Goal: Find specific page/section: Find specific page/section

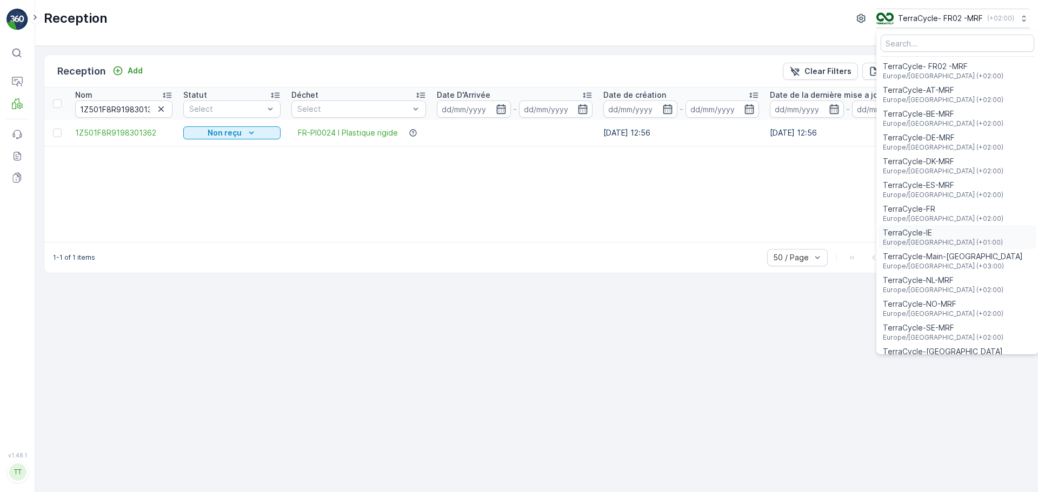
click at [927, 230] on span "TerraCycle-IE" at bounding box center [943, 233] width 120 height 11
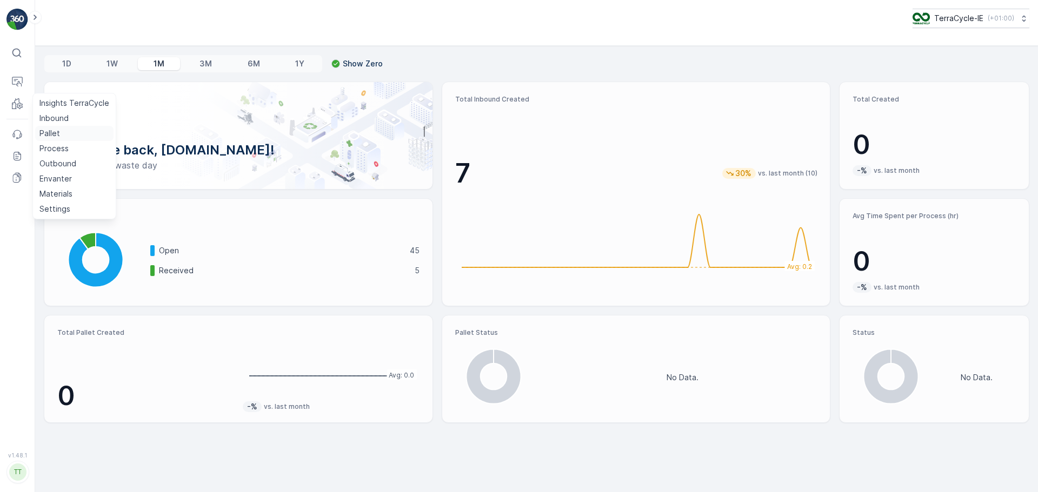
click at [56, 133] on p "Pallet" at bounding box center [49, 133] width 21 height 11
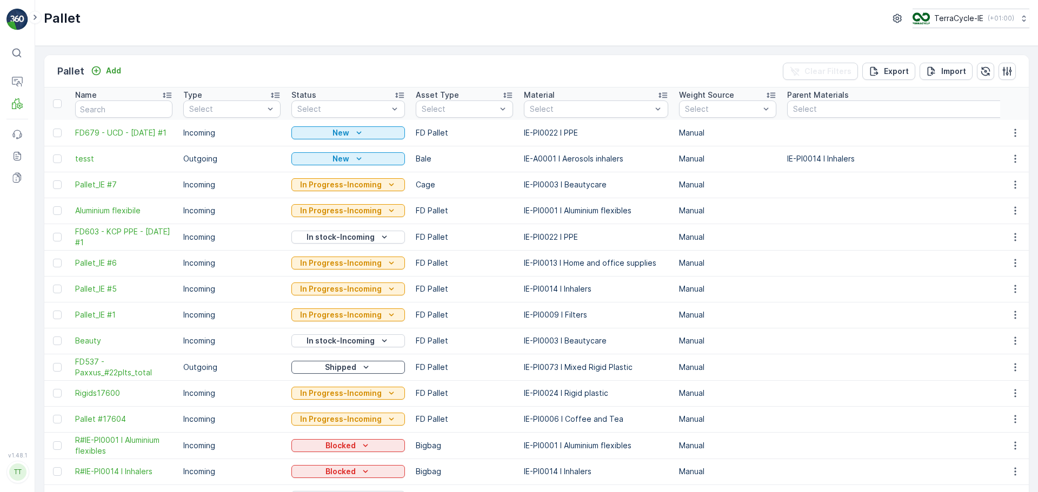
drag, startPoint x: 128, startPoint y: 144, endPoint x: 67, endPoint y: 125, distance: 63.9
copy span "FD679 - UCD - 16.07.2025 #1"
click at [963, 16] on p "TerraCycle-IE" at bounding box center [957, 18] width 49 height 11
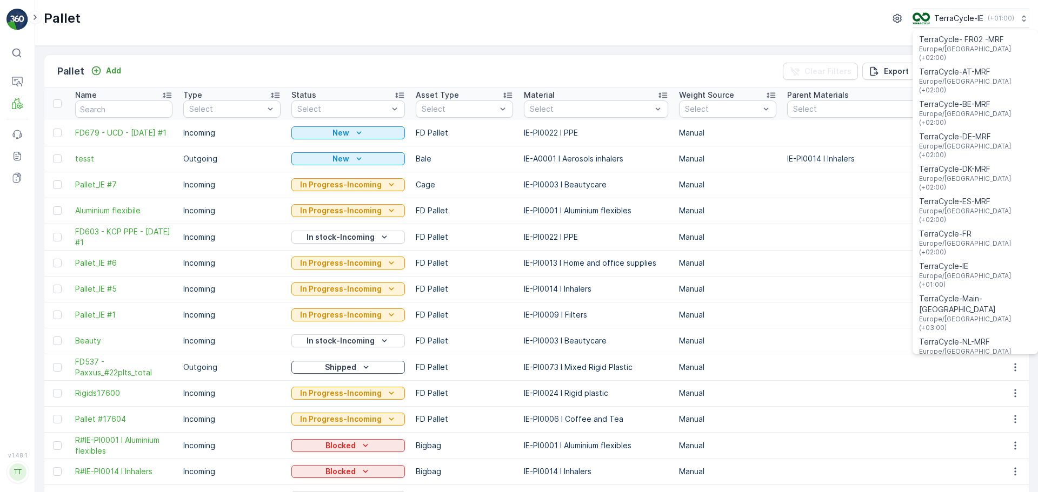
scroll to position [39, 0]
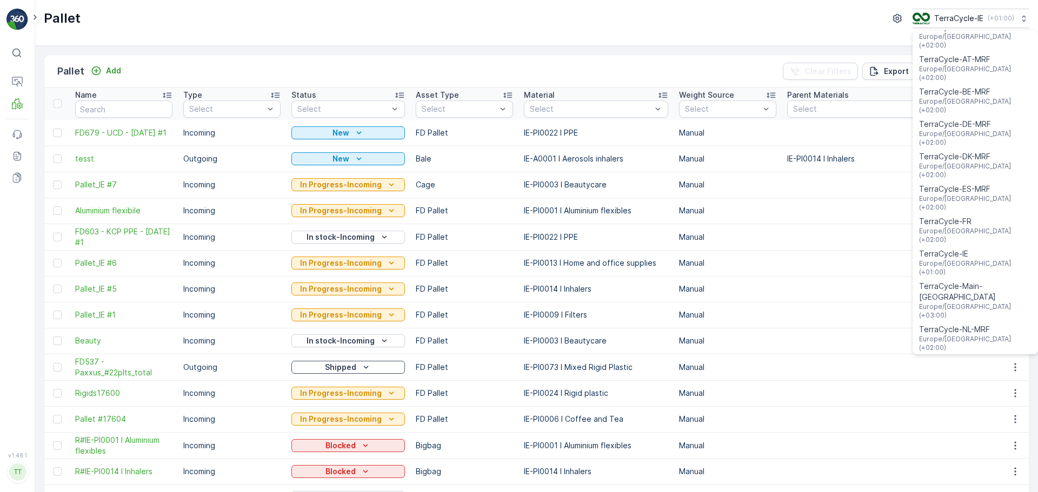
click at [960, 465] on span "TerraCycle-UK02-Econpro" at bounding box center [975, 470] width 112 height 11
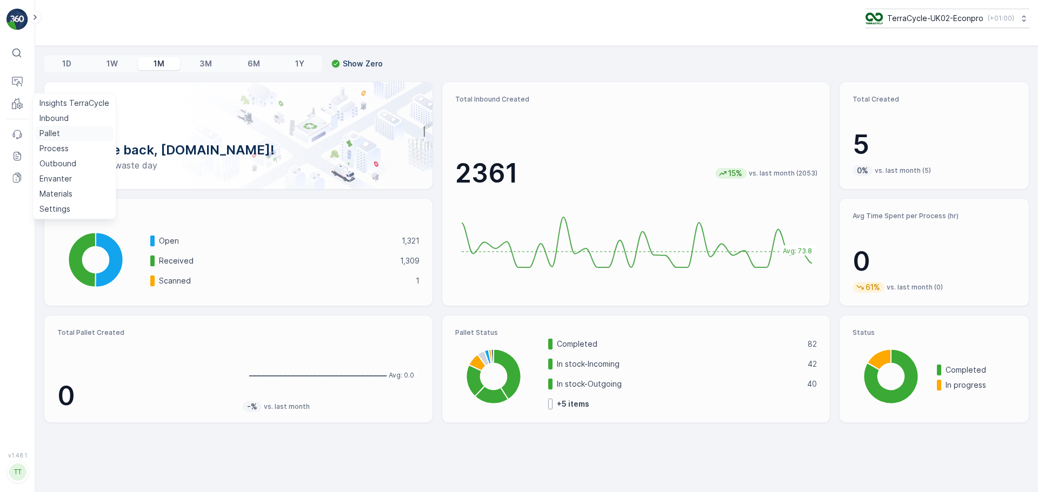
click at [48, 132] on p "Pallet" at bounding box center [49, 133] width 21 height 11
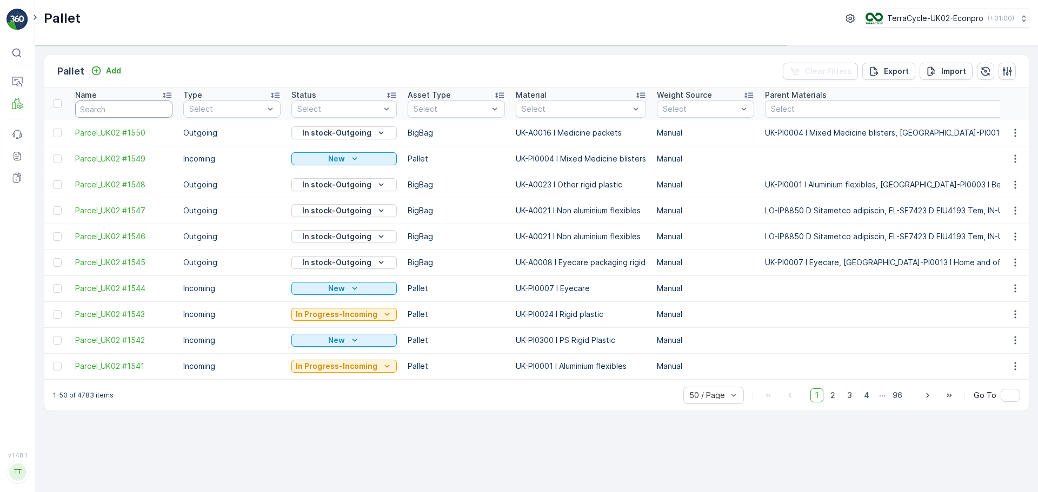
click at [129, 106] on input "text" at bounding box center [123, 109] width 97 height 17
type input "FD7"
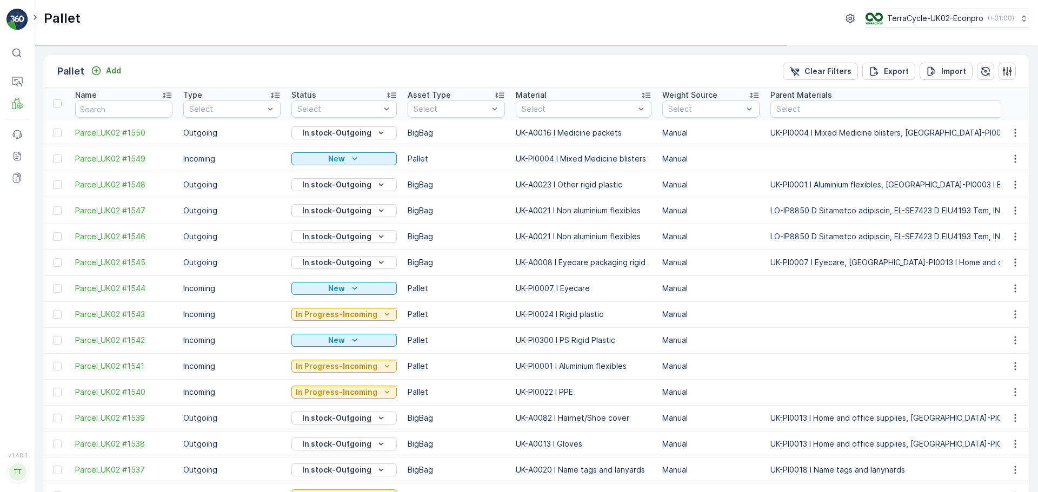
type input "FD7"
click at [109, 117] on input "FD7" at bounding box center [123, 109] width 97 height 17
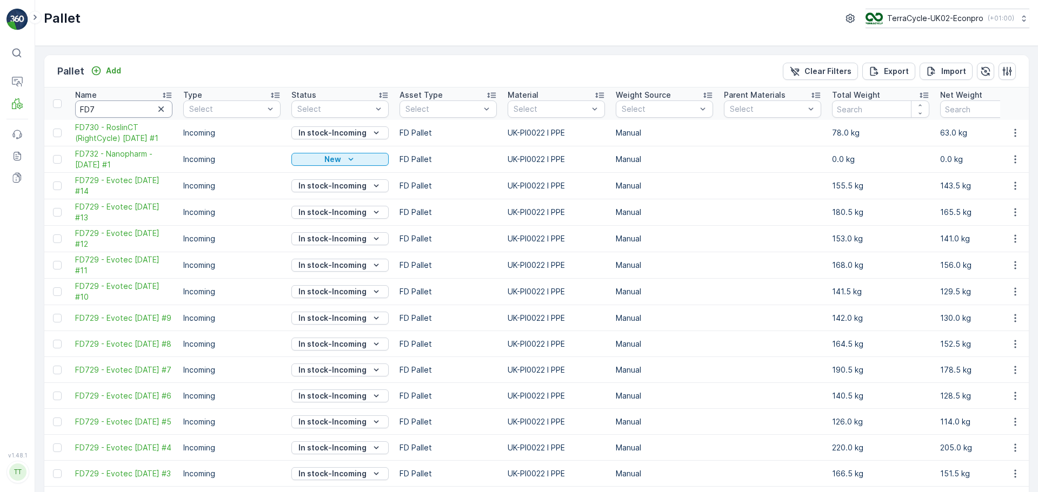
click at [117, 109] on input "FD7" at bounding box center [123, 109] width 97 height 17
click at [114, 112] on input "FD7" at bounding box center [123, 109] width 97 height 17
type input "FD730"
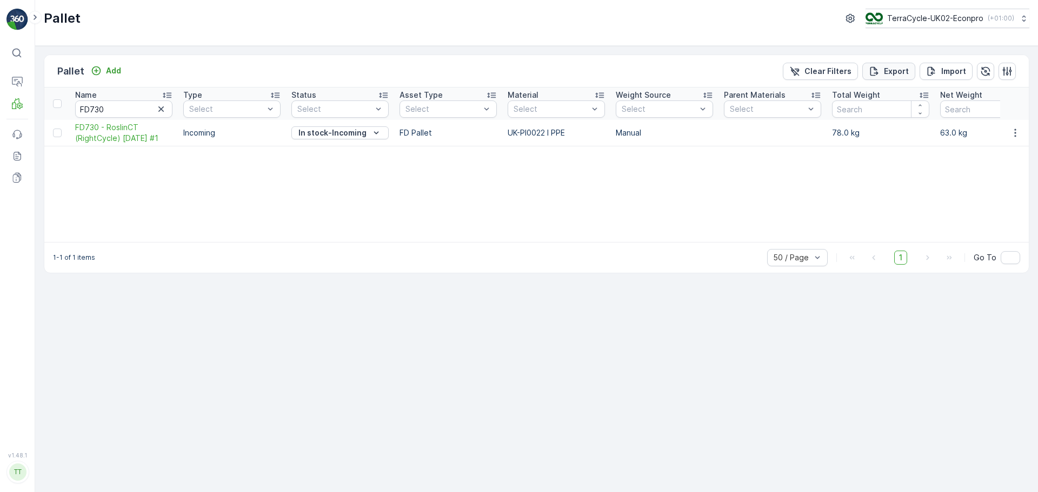
click at [904, 69] on p "Export" at bounding box center [896, 71] width 25 height 11
click at [899, 62] on span "reports" at bounding box center [950, 58] width 127 height 11
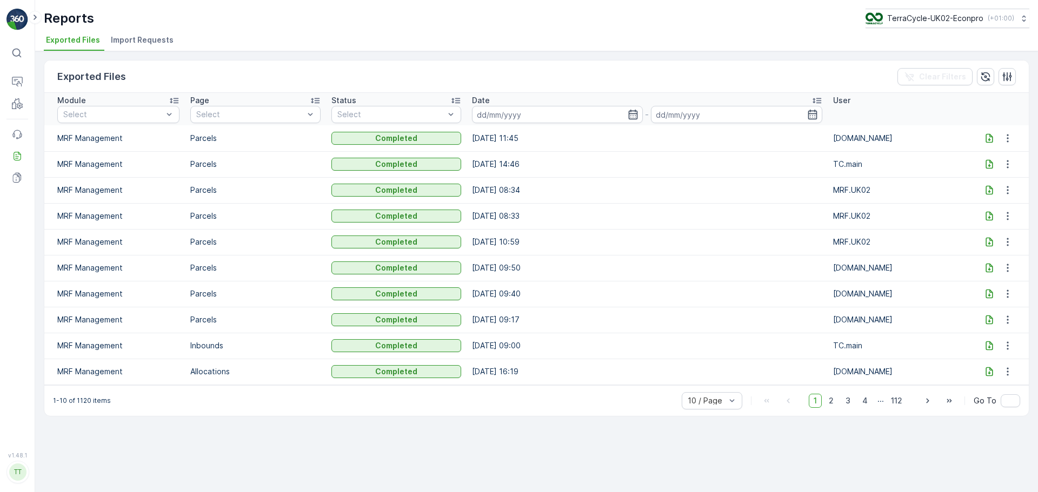
click at [984, 138] on icon at bounding box center [989, 138] width 11 height 11
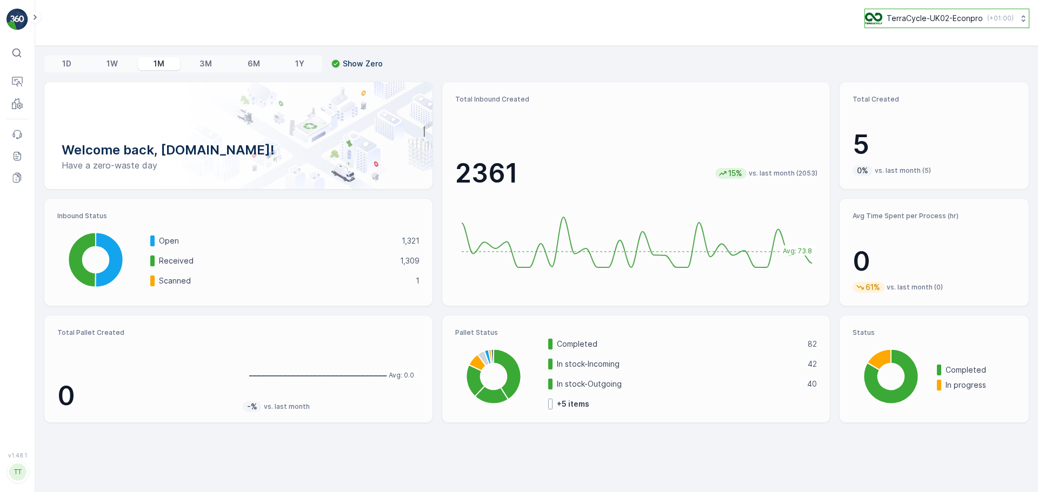
click at [961, 16] on p "TerraCycle-UK02-Econpro" at bounding box center [934, 18] width 96 height 11
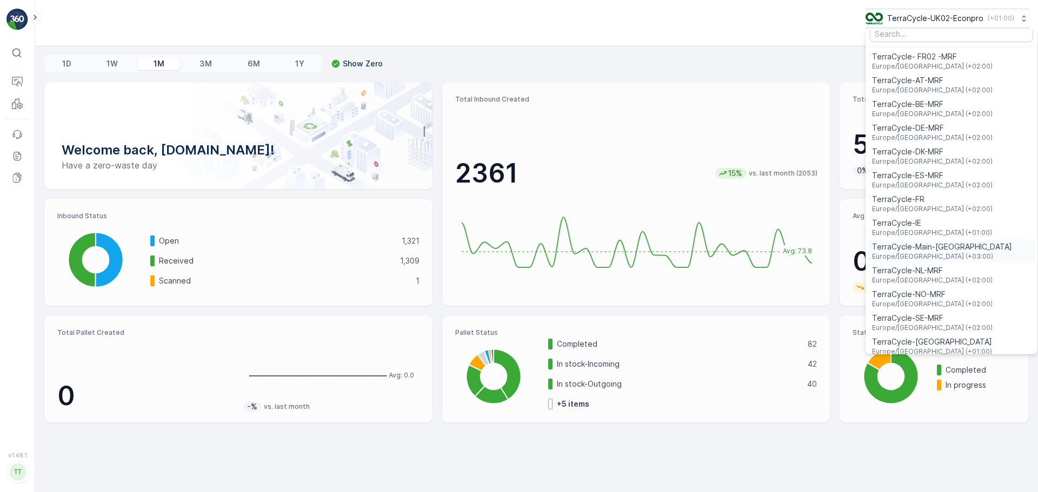
scroll to position [39, 0]
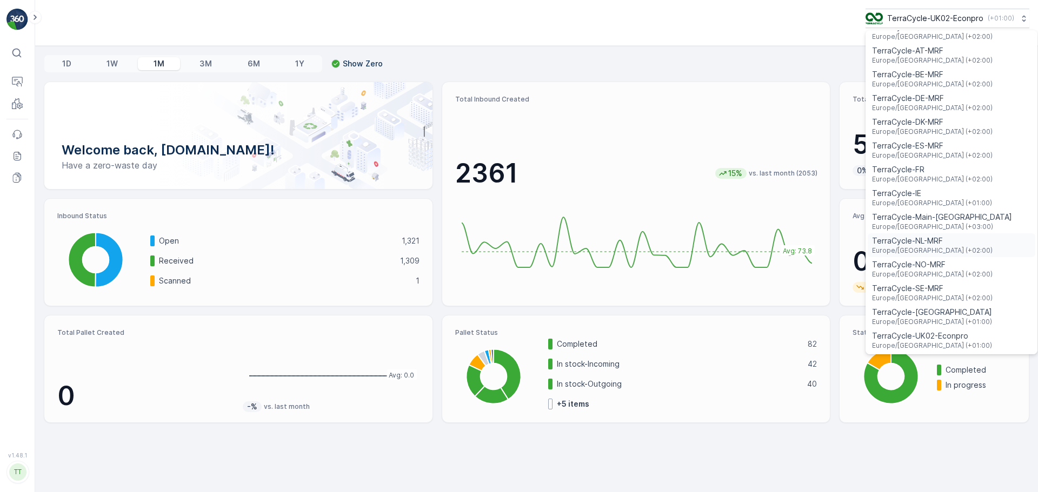
click at [937, 239] on span "TerraCycle-NL-MRF" at bounding box center [932, 241] width 121 height 11
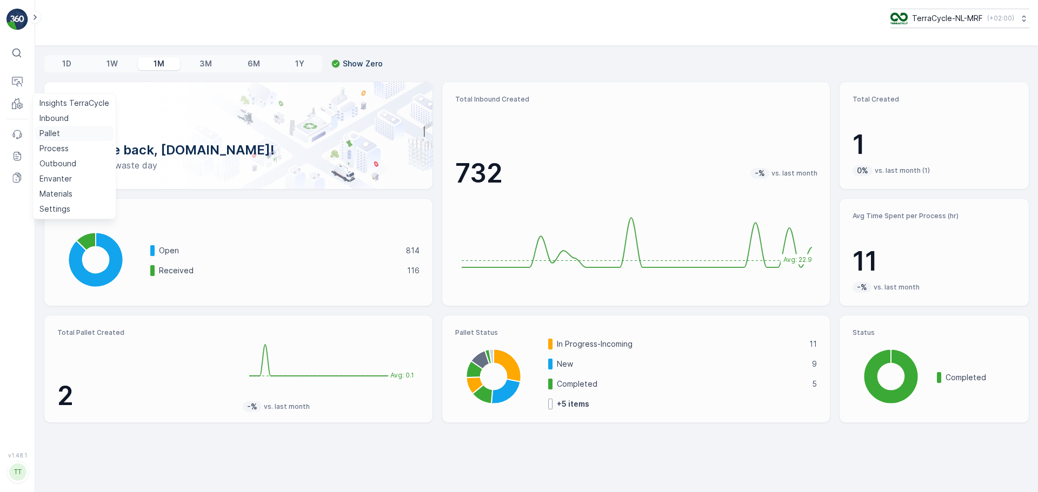
click at [53, 133] on p "Pallet" at bounding box center [49, 133] width 21 height 11
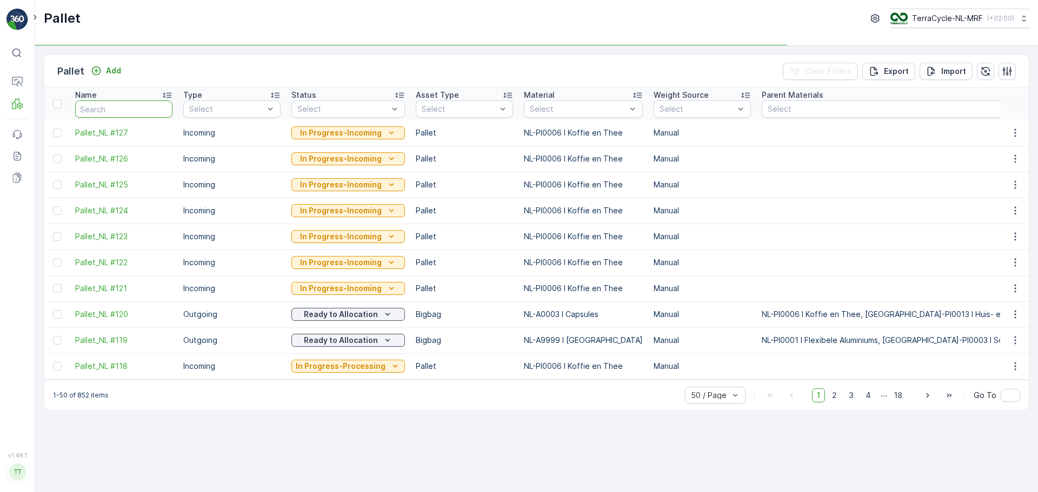
click at [96, 101] on input "text" at bounding box center [123, 109] width 97 height 17
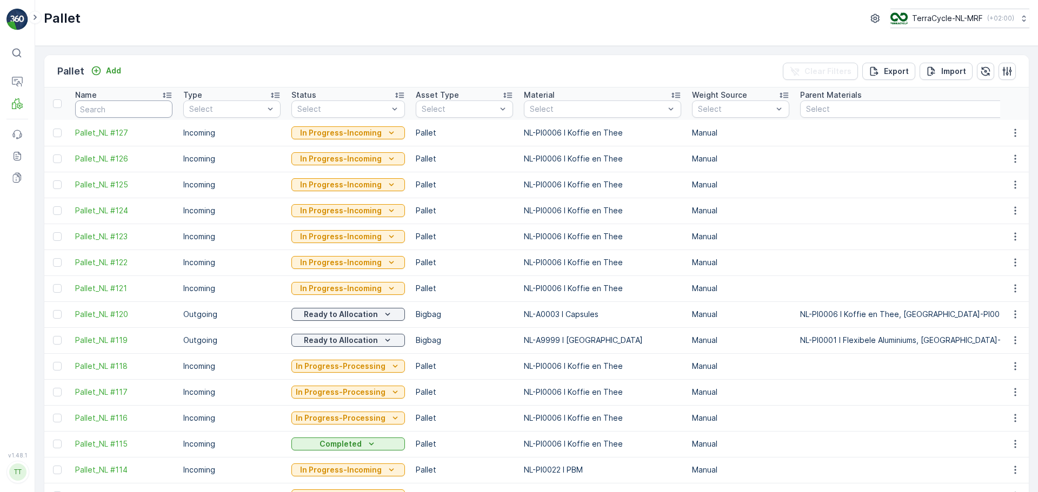
click at [118, 108] on input "text" at bounding box center [123, 109] width 97 height 17
type input "FD"
